Goal: Transaction & Acquisition: Purchase product/service

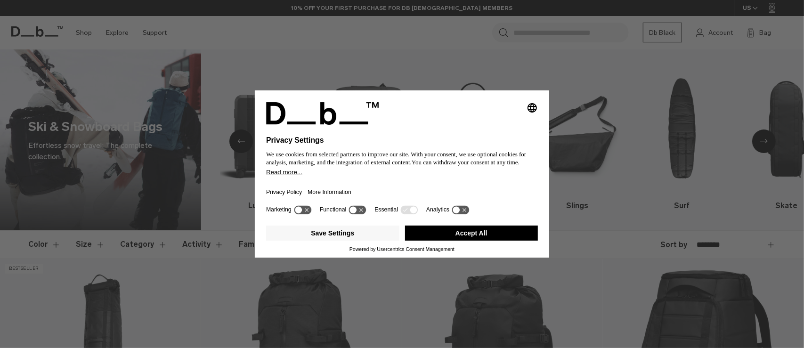
click at [445, 230] on button "Accept All" at bounding box center [471, 233] width 133 height 15
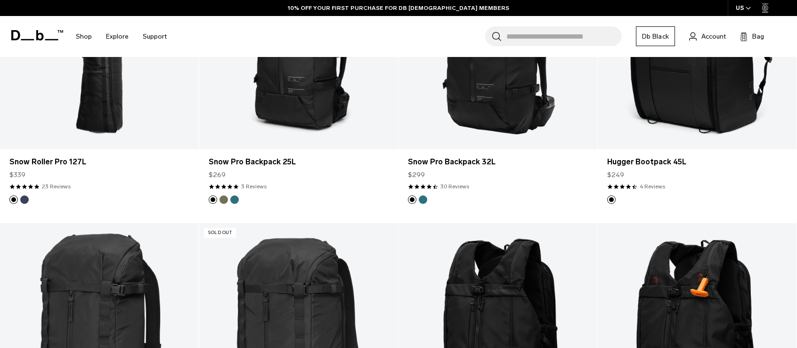
scroll to position [330, 0]
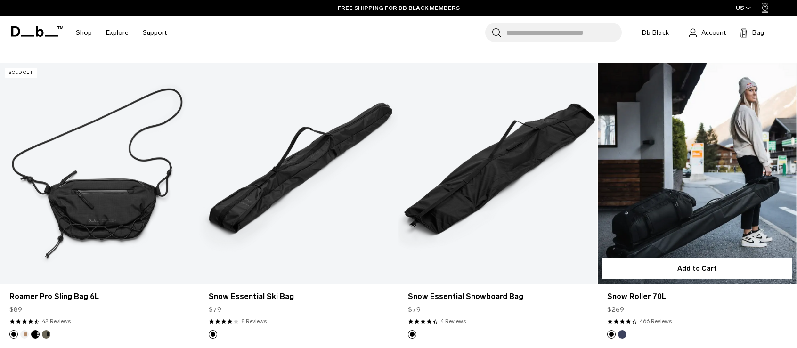
scroll to position [1036, 0]
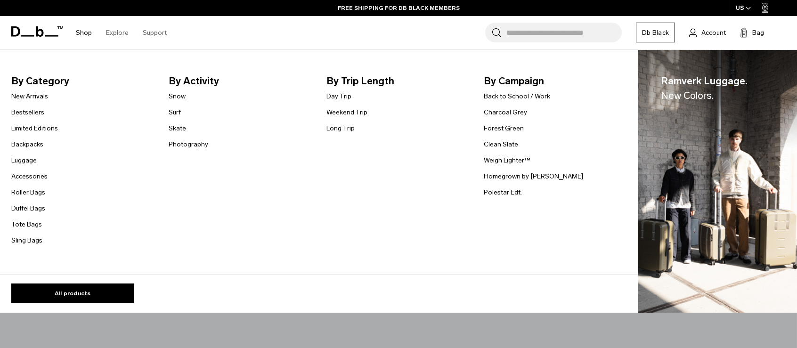
click at [173, 99] on link "Snow" at bounding box center [177, 96] width 17 height 10
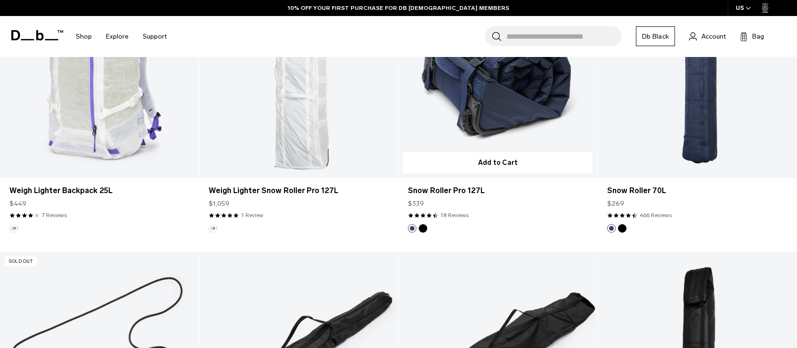
scroll to position [942, 0]
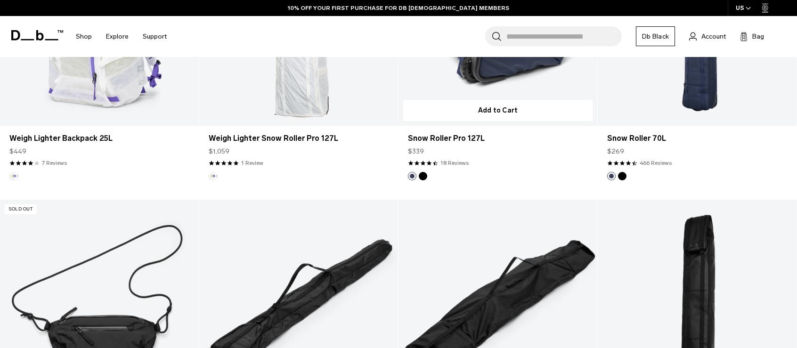
click at [426, 176] on button "Black Out" at bounding box center [423, 176] width 8 height 8
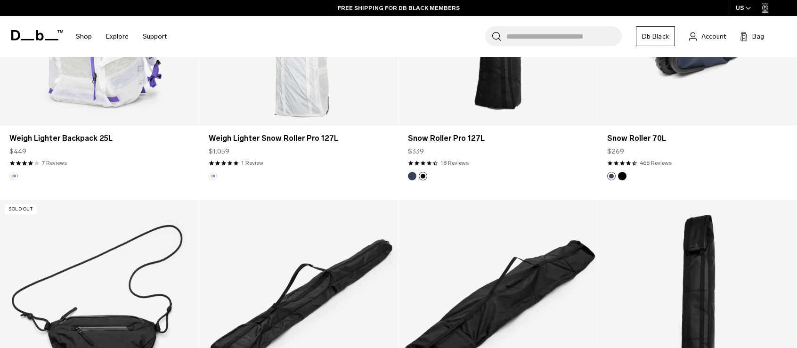
click at [623, 176] on button "Black Out" at bounding box center [622, 176] width 8 height 8
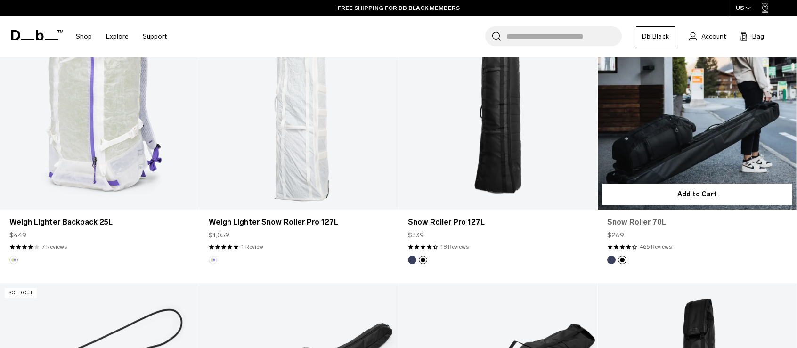
scroll to position [801, 0]
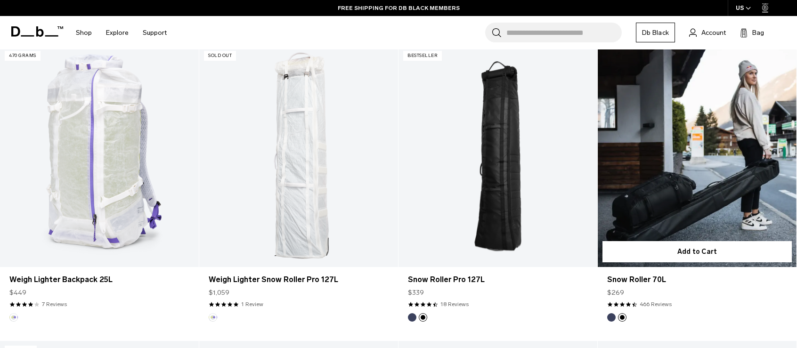
click at [610, 317] on button "Blue Hour" at bounding box center [611, 317] width 8 height 8
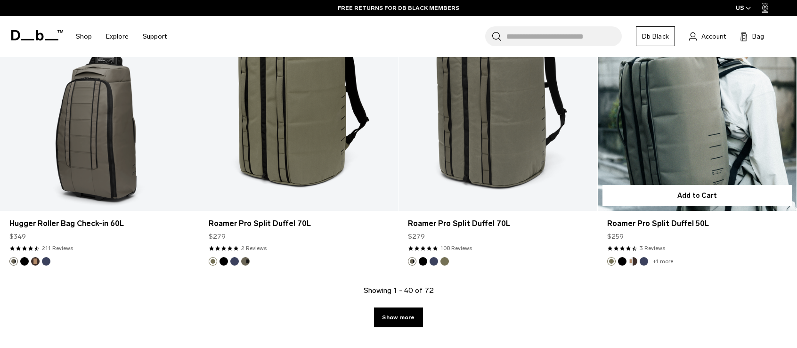
scroll to position [3156, 0]
